Goal: Transaction & Acquisition: Purchase product/service

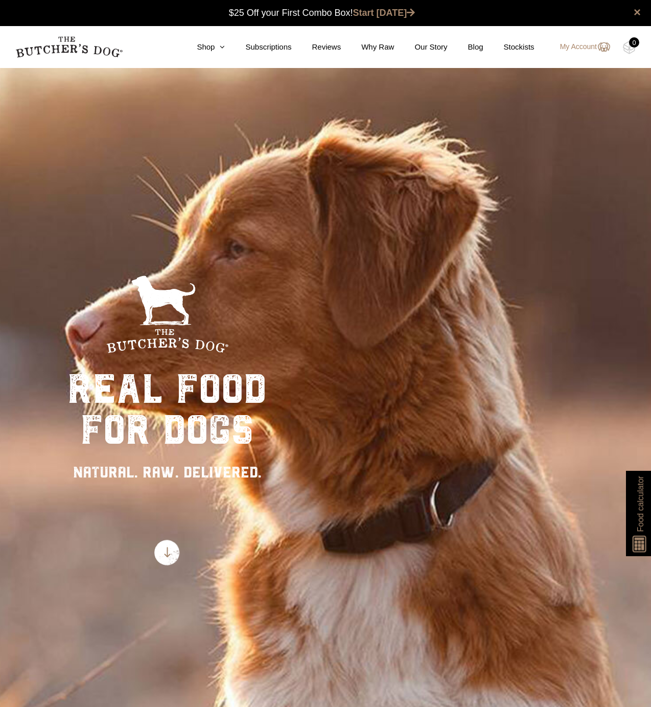
scroll to position [1, 0]
click at [215, 45] on icon at bounding box center [220, 47] width 10 height 8
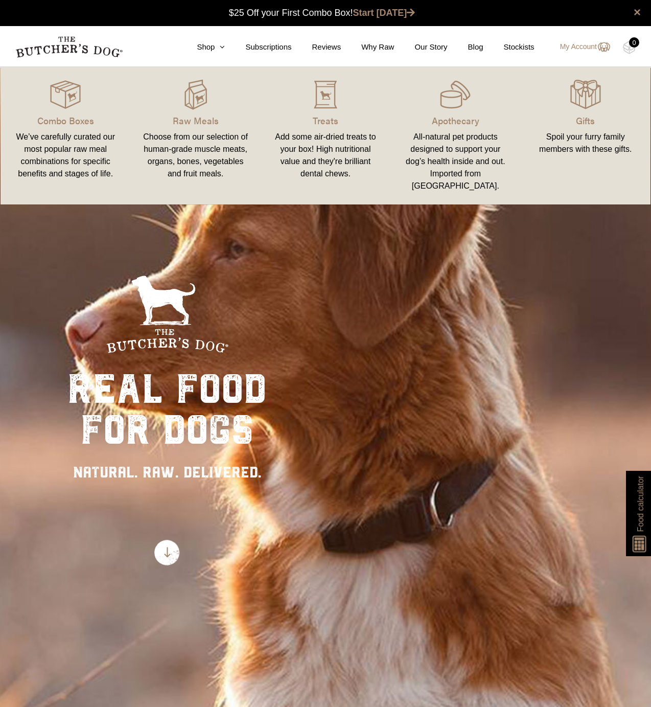
click at [317, 134] on div "Add some air-dried treats to your box! High nutritional value and they're brill…" at bounding box center [325, 155] width 105 height 49
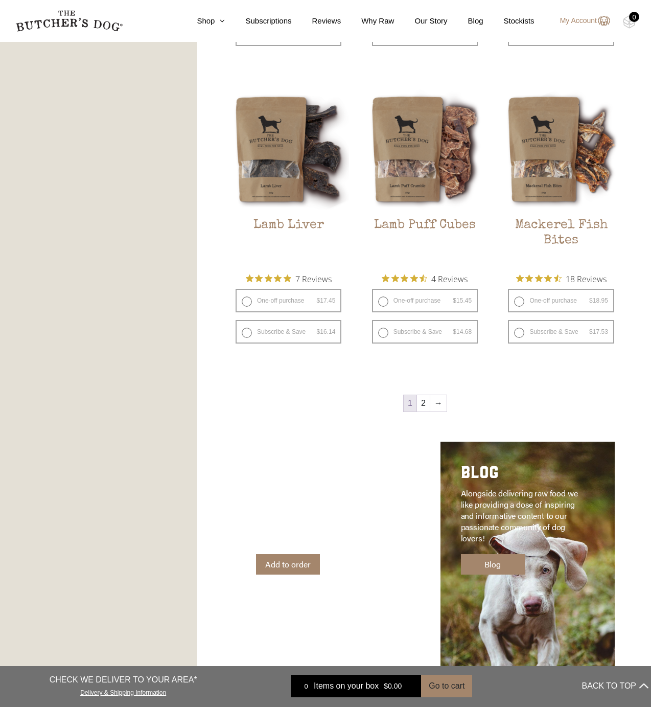
scroll to position [1181, 0]
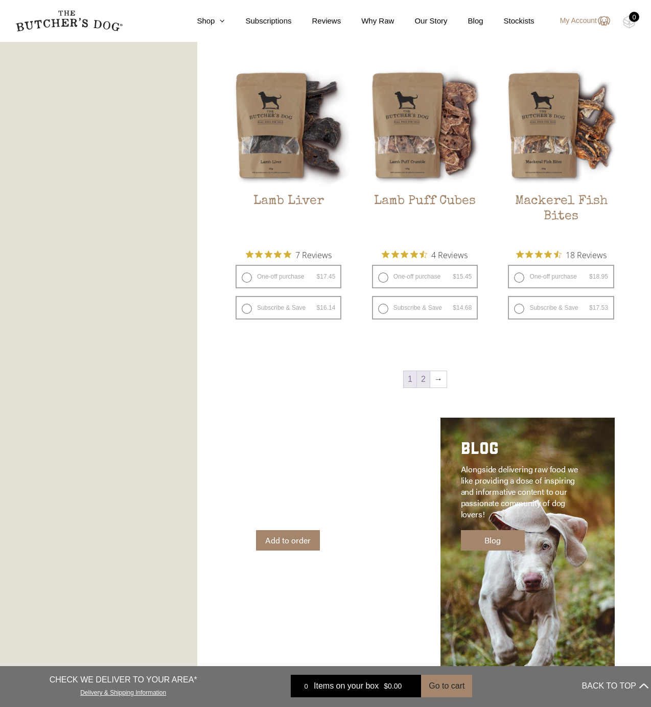
click at [422, 380] on link "2" at bounding box center [423, 379] width 13 height 16
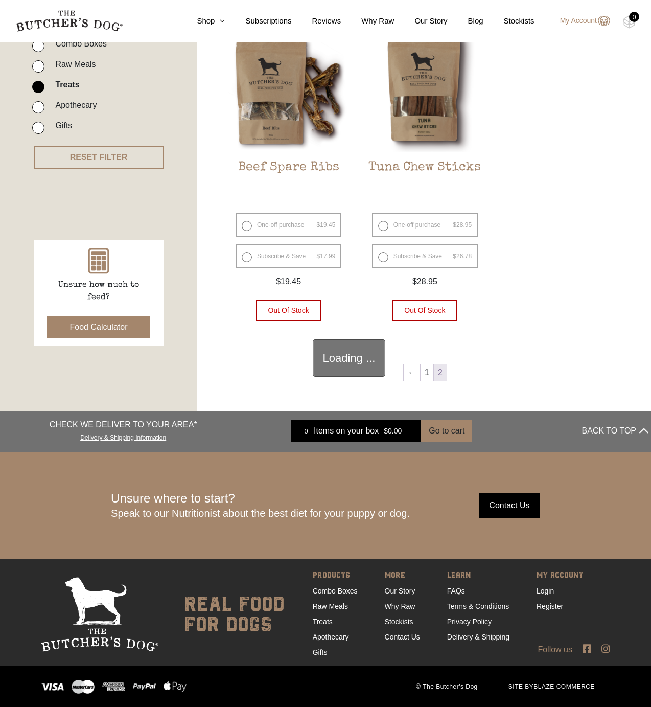
scroll to position [231, 0]
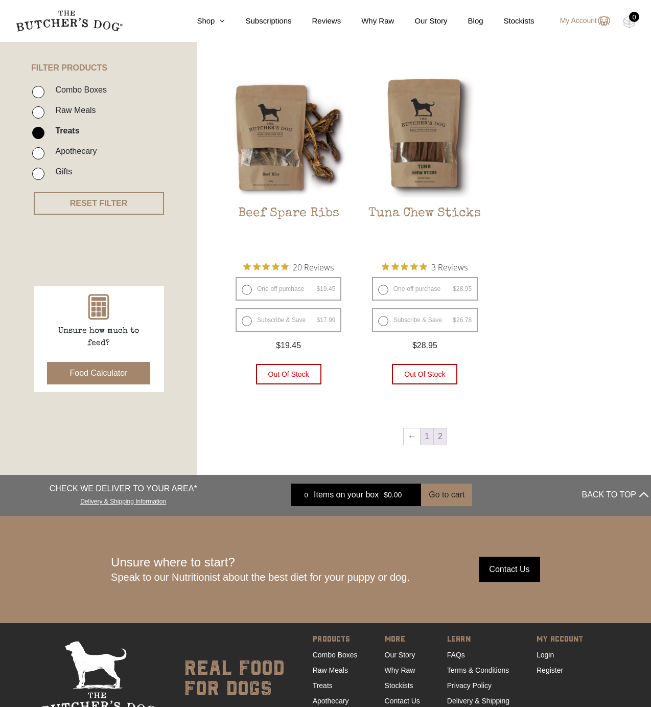
click at [427, 432] on link "1" at bounding box center [427, 436] width 13 height 16
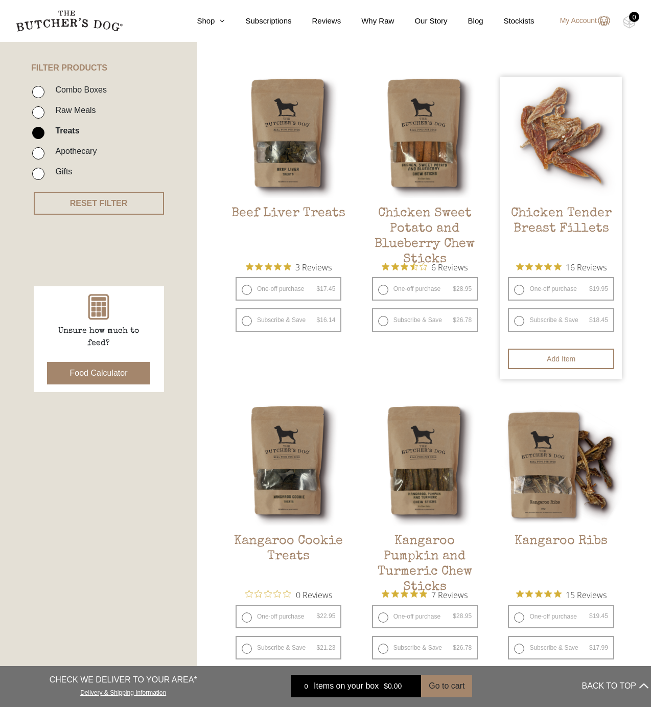
click at [548, 224] on h2 "Chicken Tender Breast Fillets" at bounding box center [560, 230] width 121 height 48
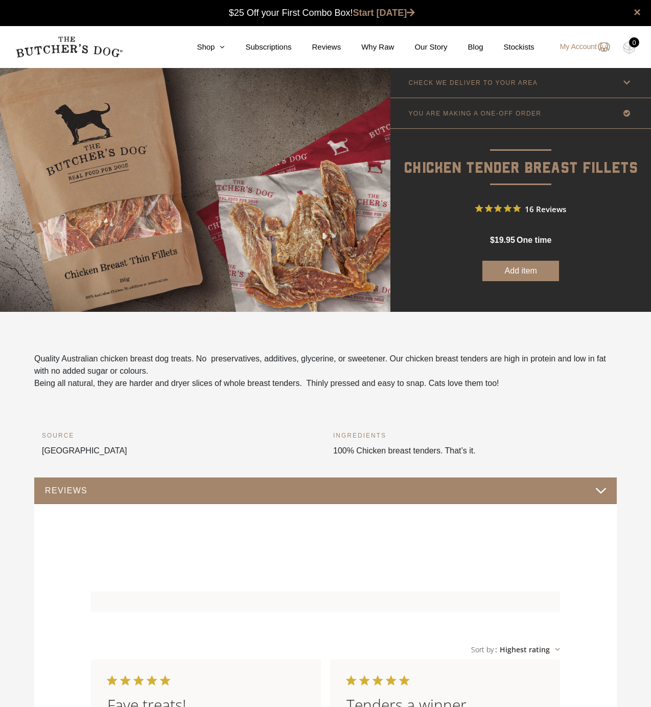
click at [624, 112] on icon at bounding box center [626, 113] width 13 height 13
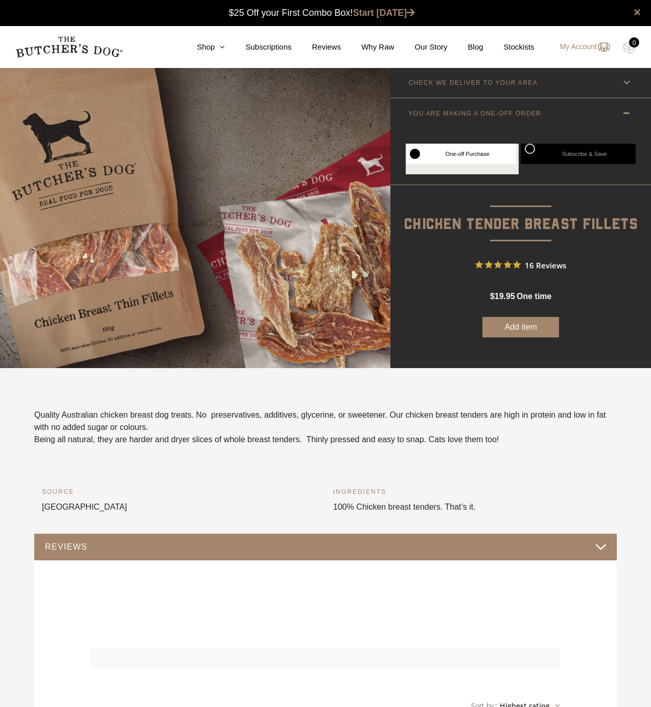
click at [528, 148] on label "Subscribe & Save" at bounding box center [578, 154] width 115 height 20
radio input "true"
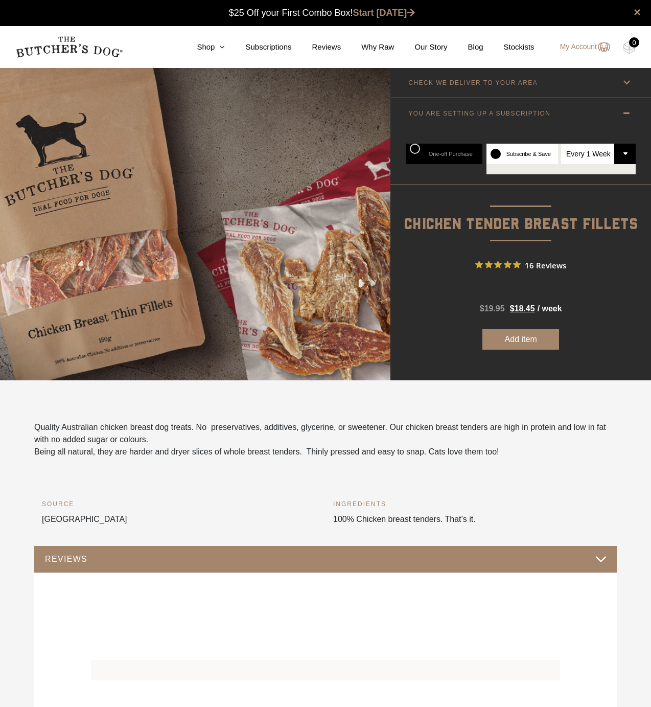
click at [623, 153] on select "Every 1 Week Every 2 Weeks Every 3 Weeks Every 4 Weeks Every 5 Weeks Every 6 We…" at bounding box center [598, 154] width 75 height 20
select select "2_week"
click at [561, 144] on select "Every 1 Week Every 2 Weeks Every 3 Weeks Every 4 Weeks Every 5 Weeks Every 6 We…" at bounding box center [598, 154] width 75 height 20
radio input "true"
click at [522, 338] on button "Add item" at bounding box center [520, 339] width 77 height 20
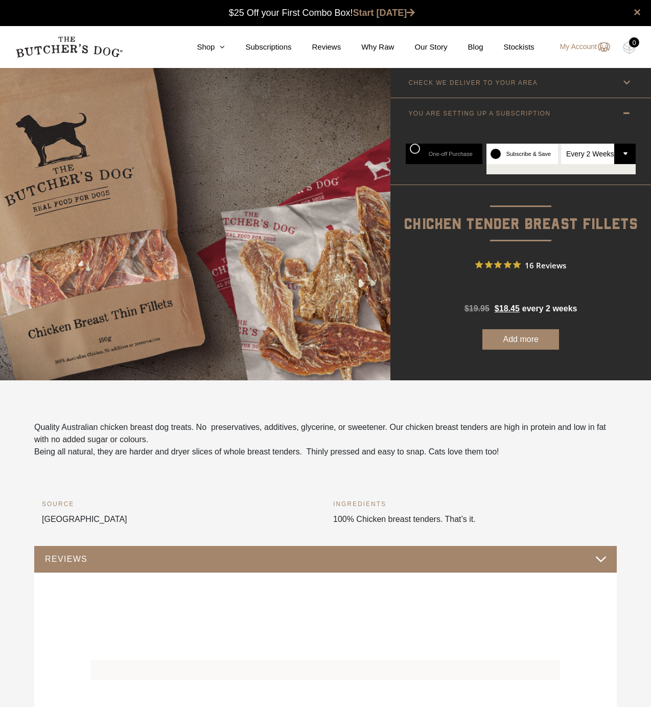
click at [520, 339] on button "Add more" at bounding box center [520, 339] width 77 height 20
click at [598, 45] on img at bounding box center [603, 47] width 13 height 12
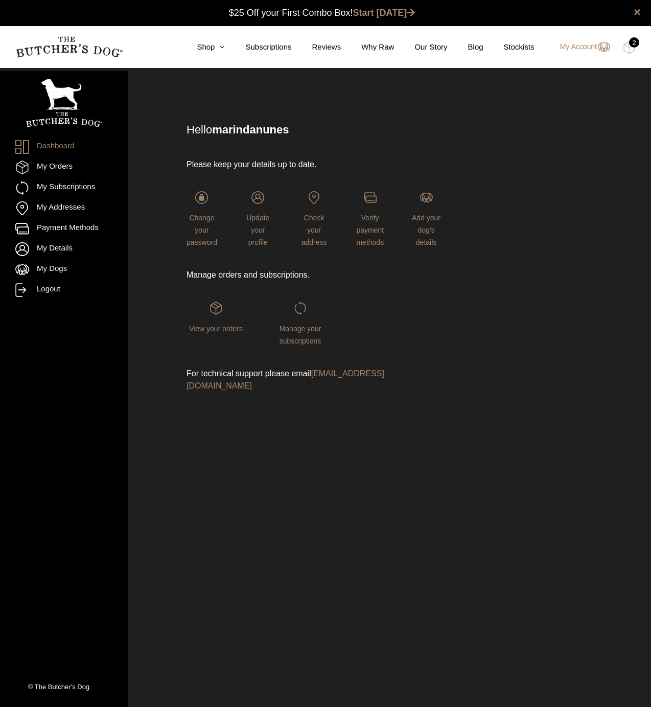
click at [632, 46] on div "2" at bounding box center [634, 42] width 10 height 10
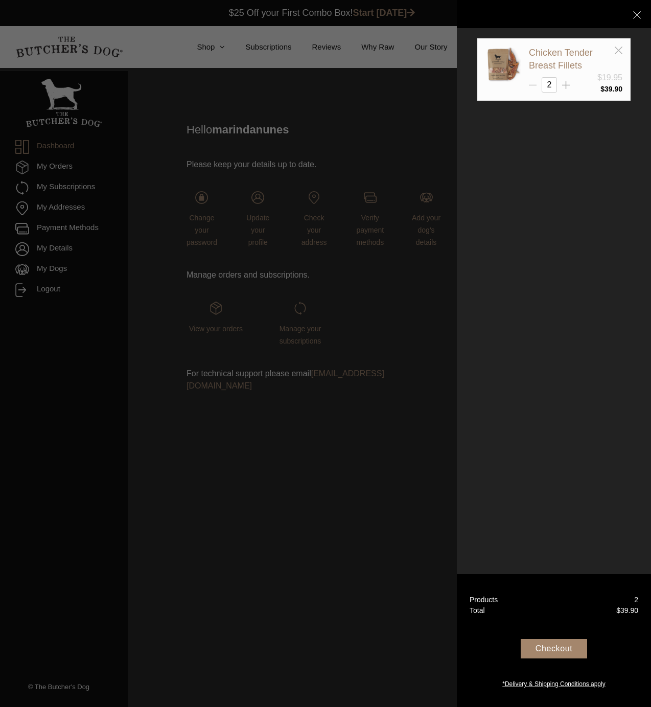
click at [535, 82] on icon at bounding box center [533, 85] width 8 height 8
type input "1"
click at [617, 50] on icon at bounding box center [619, 51] width 8 height 8
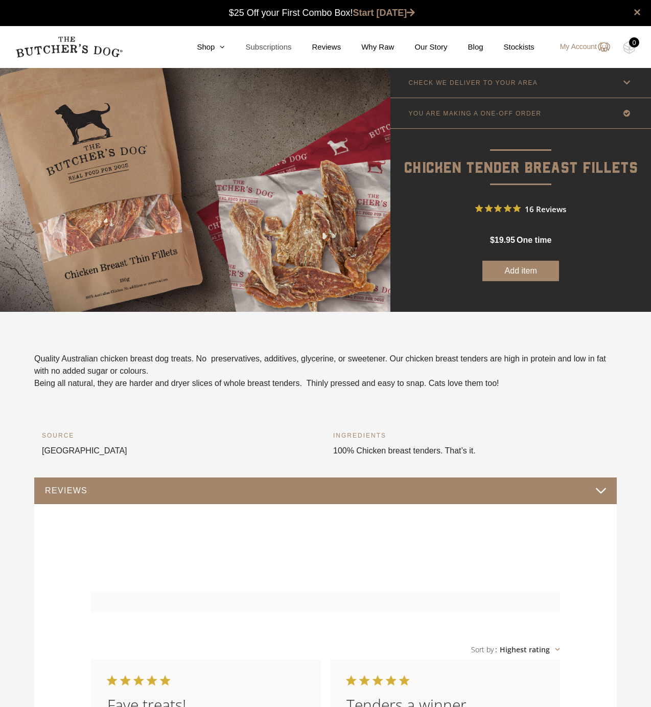
scroll to position [1, 0]
click at [626, 112] on icon at bounding box center [626, 112] width 13 height 13
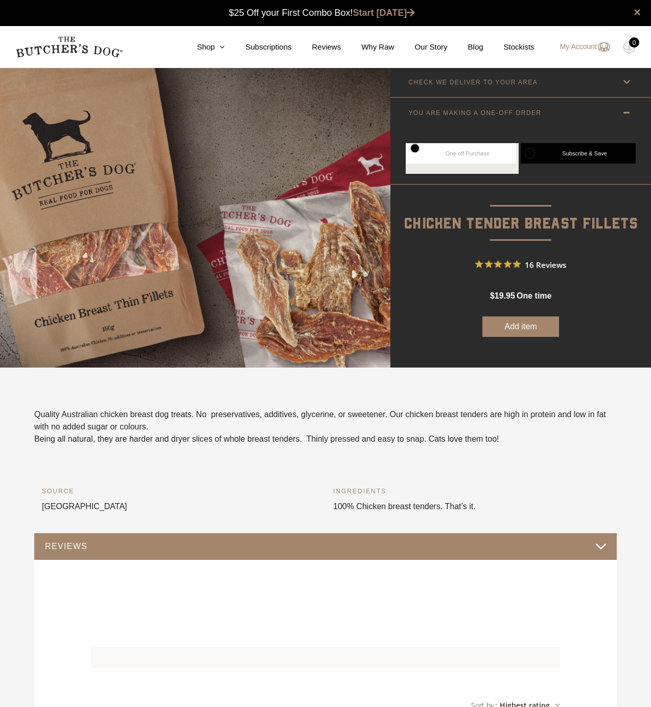
click at [578, 152] on label "Subscribe & Save" at bounding box center [578, 153] width 115 height 20
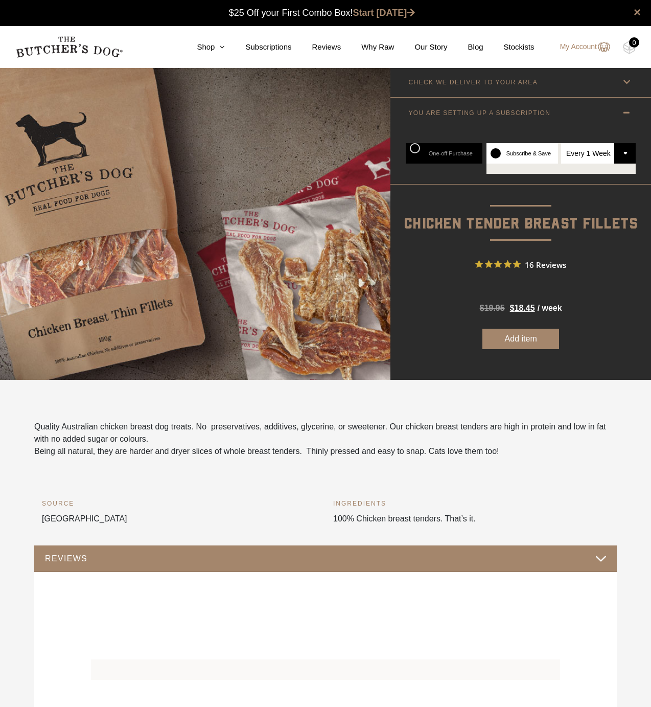
click at [627, 154] on select "Every 1 Week Every 2 Weeks Every 3 Weeks Every 4 Weeks Every 5 Weeks Every 6 We…" at bounding box center [598, 153] width 75 height 20
select select "2_week"
click at [561, 143] on select "Every 1 Week Every 2 Weeks Every 3 Weeks Every 4 Weeks Every 5 Weeks Every 6 We…" at bounding box center [598, 153] width 75 height 20
radio input "true"
click at [518, 338] on button "Add item" at bounding box center [520, 339] width 77 height 20
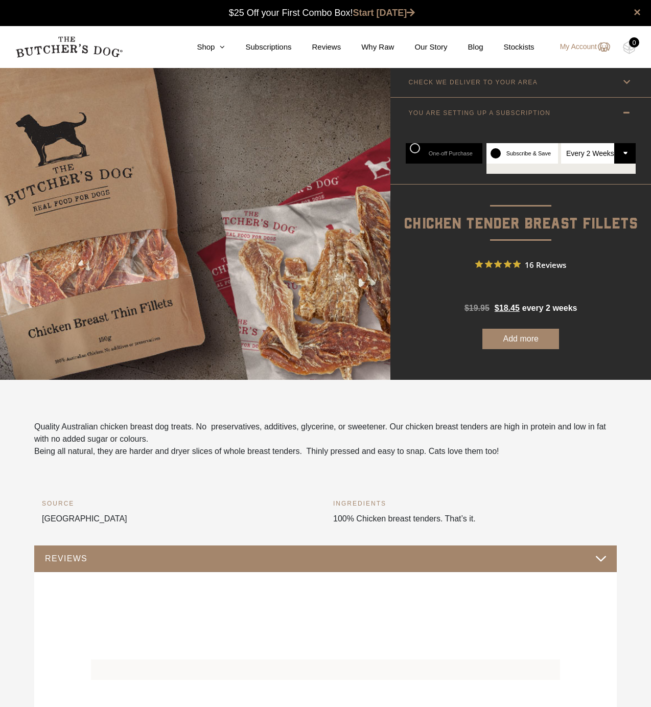
click at [621, 151] on select "Every 1 Week Every 2 Weeks Every 3 Weeks Every 4 Weeks Every 5 Weeks Every 6 We…" at bounding box center [598, 153] width 75 height 20
select select "4_week"
click at [561, 143] on select "Every 1 Week Every 2 Weeks Every 3 Weeks Every 4 Weeks Every 5 Weeks Every 6 We…" at bounding box center [598, 153] width 75 height 20
radio input "true"
click at [514, 337] on button "Add more" at bounding box center [520, 339] width 77 height 20
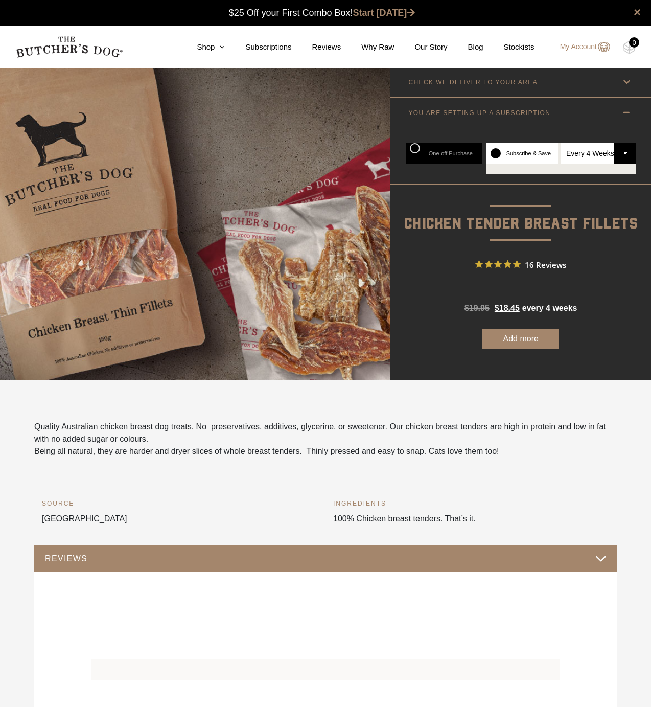
click at [414, 145] on label "One-off Purchase" at bounding box center [444, 153] width 77 height 20
radio input "true"
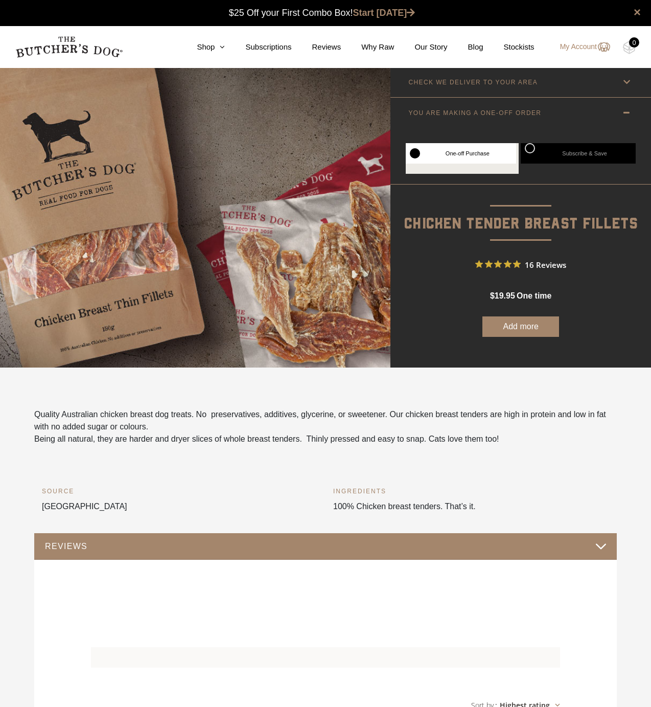
click at [518, 327] on button "Add more" at bounding box center [520, 326] width 77 height 20
click at [632, 44] on div "0" at bounding box center [634, 42] width 10 height 10
click at [630, 48] on img at bounding box center [629, 47] width 13 height 13
click at [629, 45] on div "0" at bounding box center [634, 42] width 10 height 10
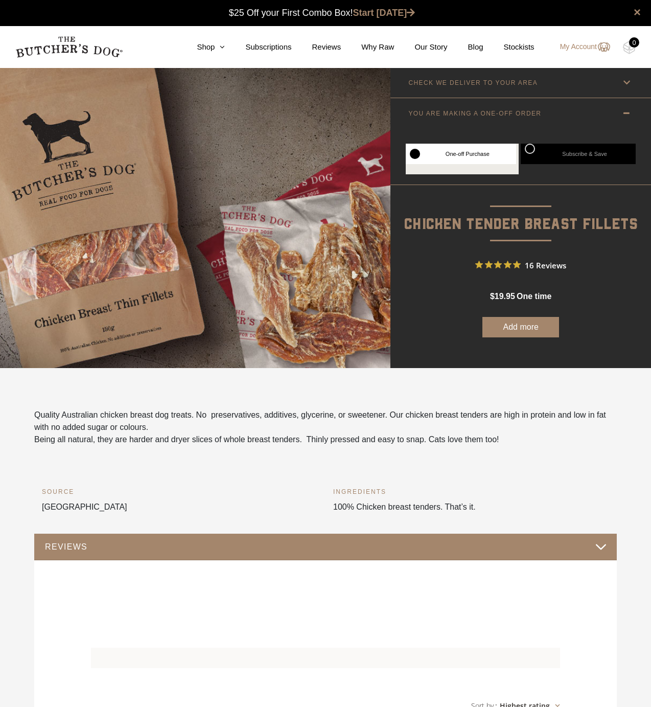
click at [516, 325] on button "Add more" at bounding box center [520, 327] width 77 height 20
click at [511, 325] on button "Add more" at bounding box center [520, 327] width 77 height 20
click at [631, 50] on img at bounding box center [629, 47] width 13 height 13
click at [632, 47] on div "0" at bounding box center [634, 42] width 10 height 10
click at [416, 155] on label "One-off Purchase" at bounding box center [461, 154] width 110 height 20
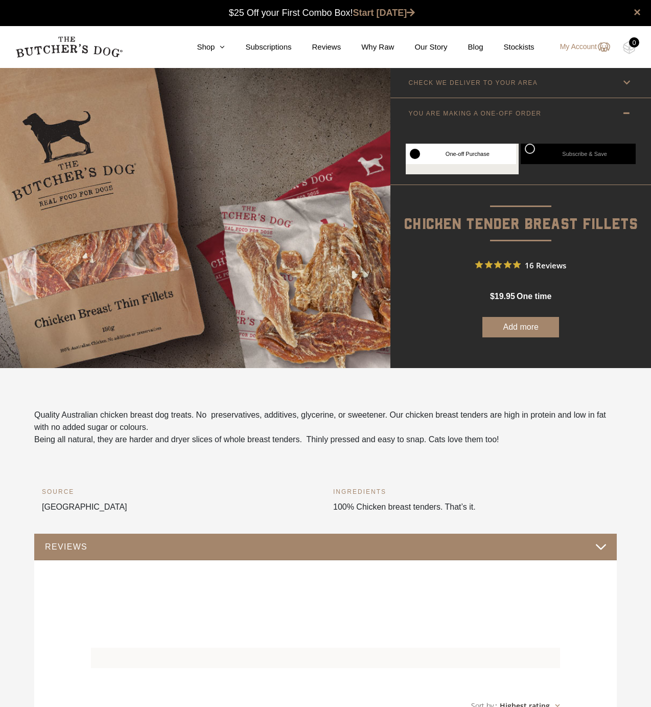
click at [514, 323] on button "Add more" at bounding box center [520, 327] width 77 height 20
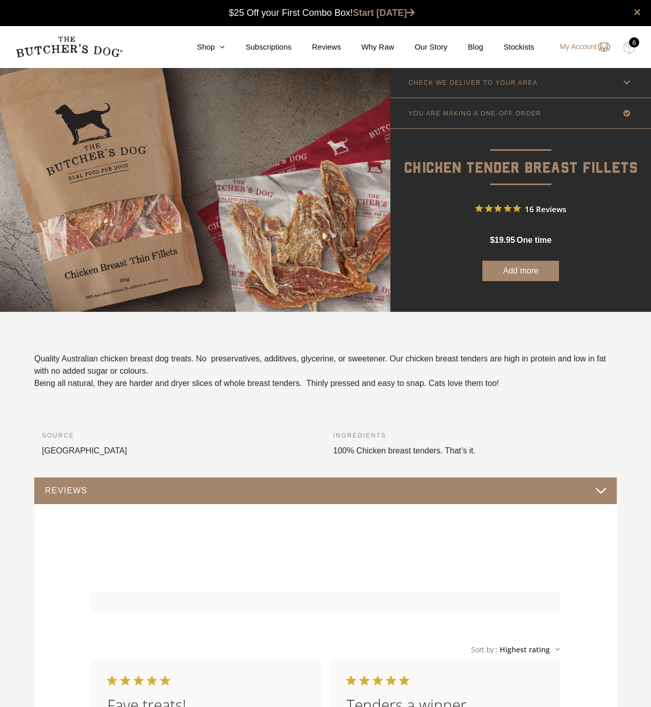
scroll to position [1, 0]
click at [631, 45] on div "6" at bounding box center [634, 42] width 10 height 10
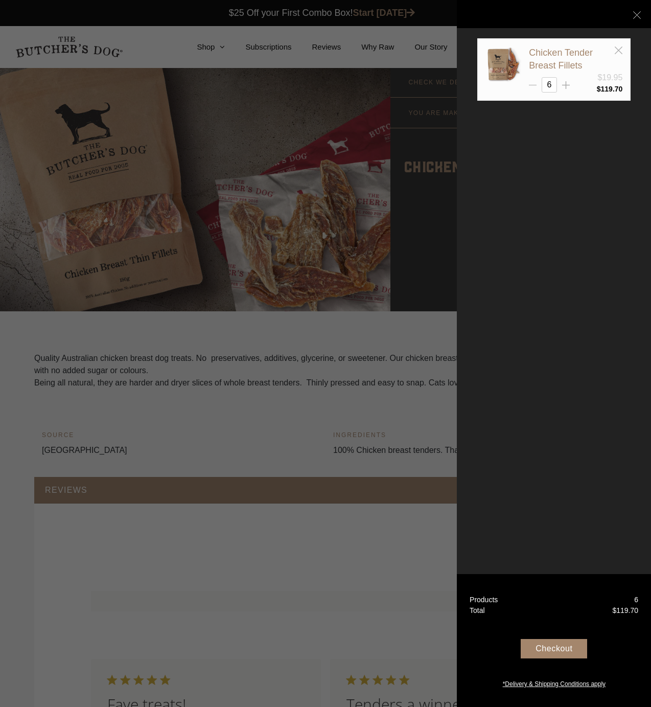
click at [534, 81] on icon at bounding box center [533, 85] width 8 height 8
click at [533, 82] on icon at bounding box center [533, 85] width 8 height 8
type input "3"
click at [556, 646] on div "Checkout" at bounding box center [554, 648] width 66 height 19
